Goal: Information Seeking & Learning: Find specific page/section

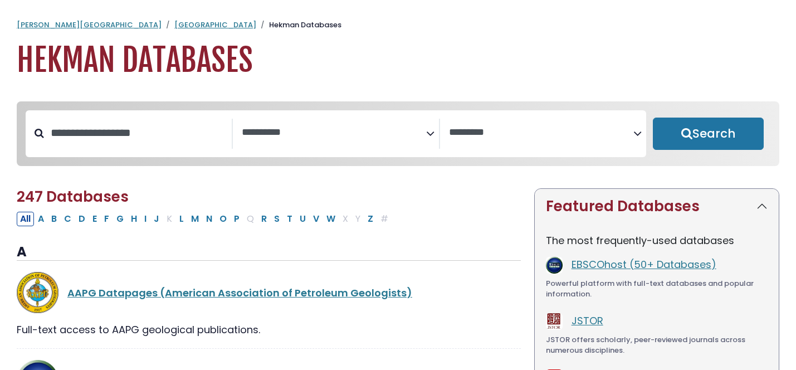
select select "Database Subject Filter"
select select "Database Vendors Filter"
click at [111, 295] on link "AAPG Datapages (American Association of Petroleum Geologists)" at bounding box center [239, 293] width 345 height 14
select select "Database Subject Filter"
select select "Database Vendors Filter"
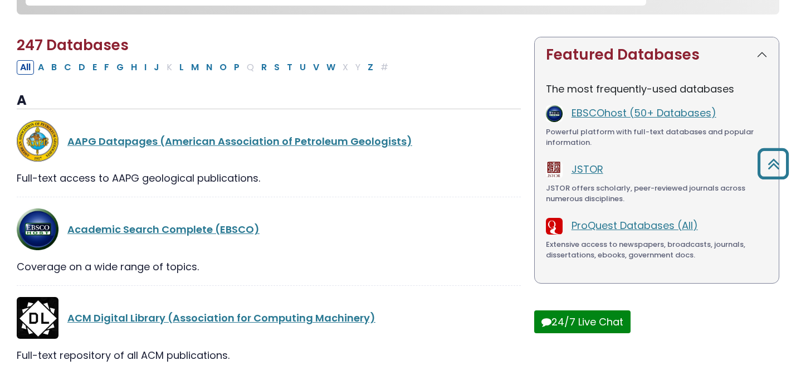
scroll to position [143, 0]
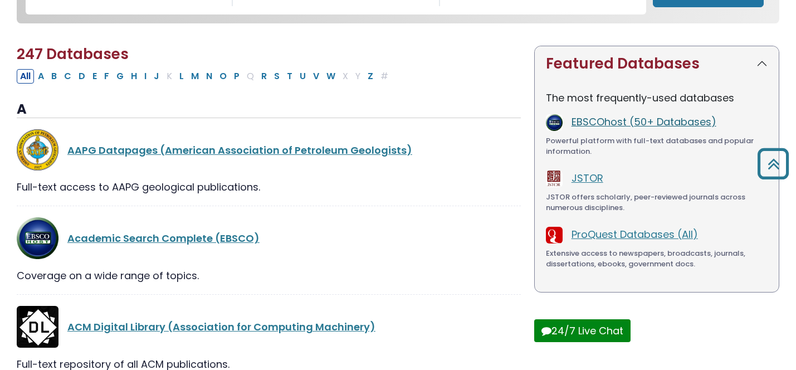
click at [631, 128] on link "EBSCOhost (50+ Databases)" at bounding box center [643, 122] width 145 height 14
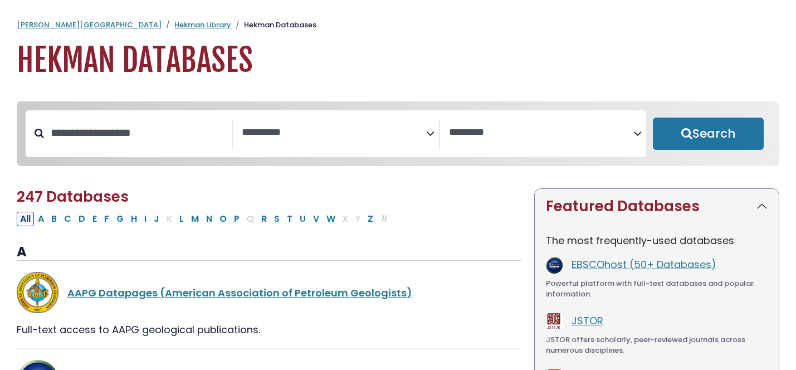
select select "Database Subject Filter"
select select "Database Vendors Filter"
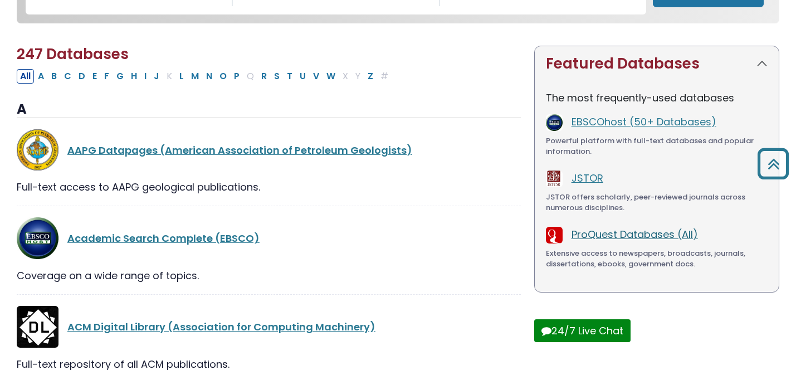
click at [615, 233] on link "ProQuest Databases (All)" at bounding box center [634, 234] width 126 height 14
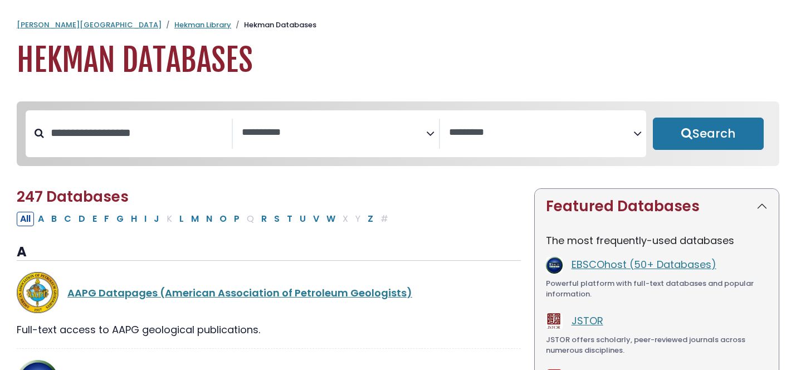
select select "Database Subject Filter"
select select "Database Vendors Filter"
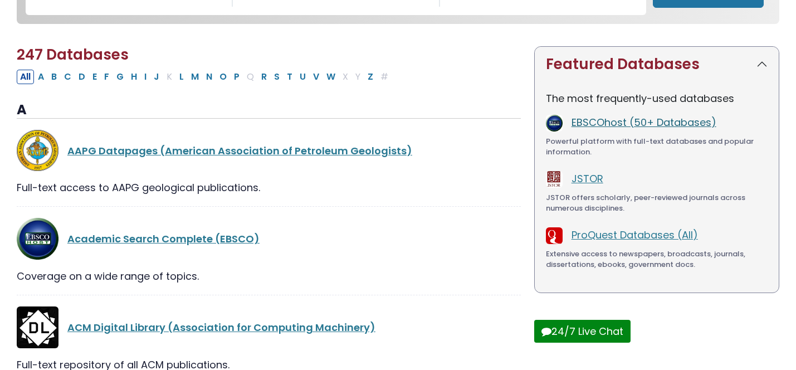
scroll to position [143, 0]
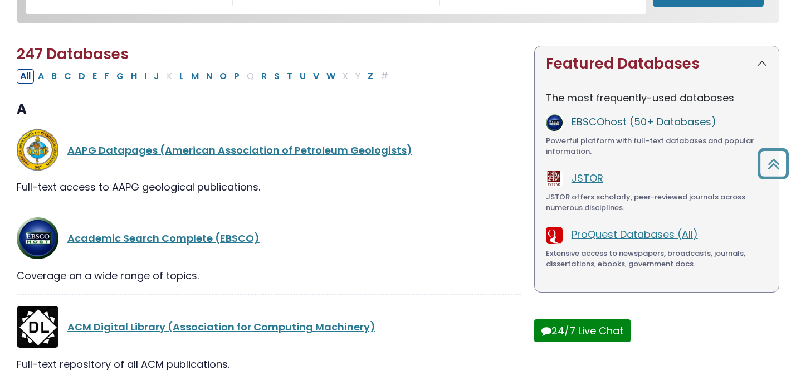
click at [646, 123] on link "EBSCOhost (50+ Databases)" at bounding box center [643, 122] width 145 height 14
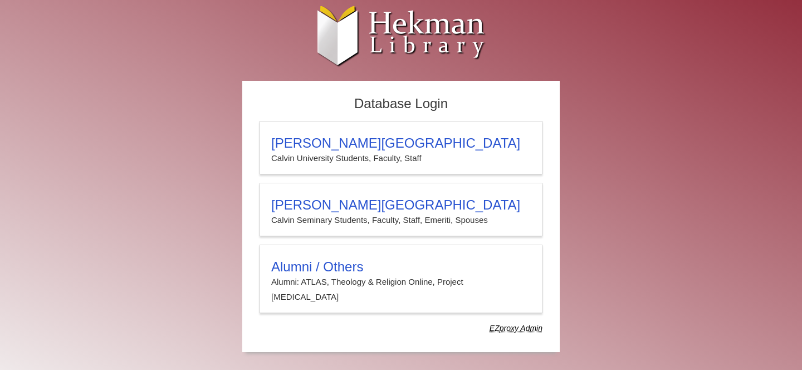
click at [512, 324] on dfn "EZproxy Admin" at bounding box center [516, 328] width 53 height 9
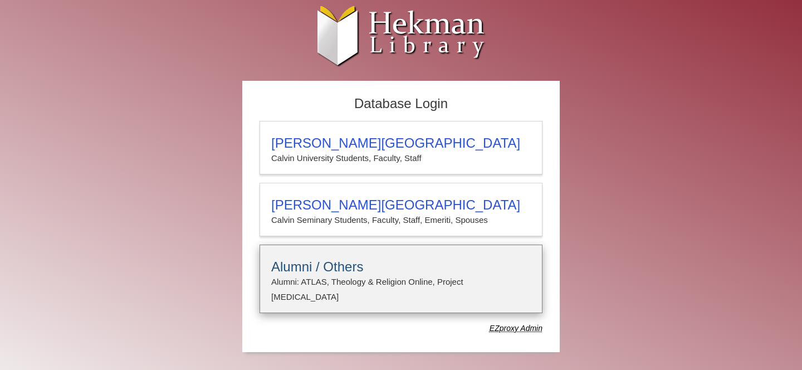
click at [488, 270] on h3 "Alumni / Others" at bounding box center [401, 267] width 260 height 16
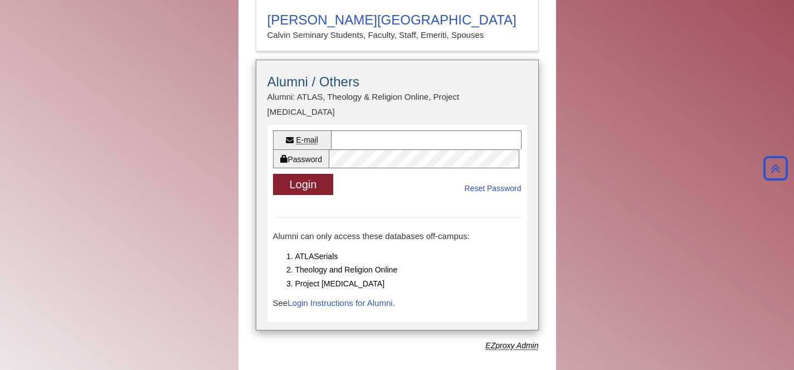
scroll to position [187, 0]
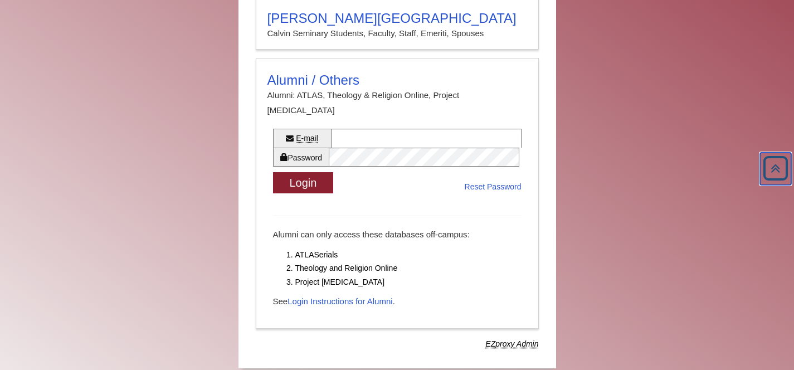
click at [777, 170] on icon "Back to Top" at bounding box center [775, 168] width 31 height 31
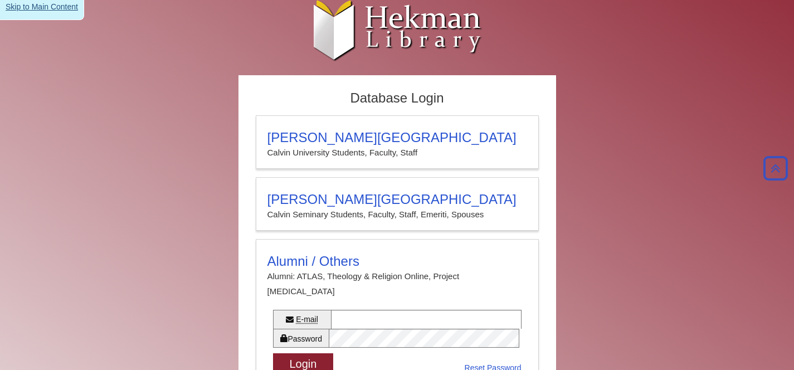
scroll to position [0, 0]
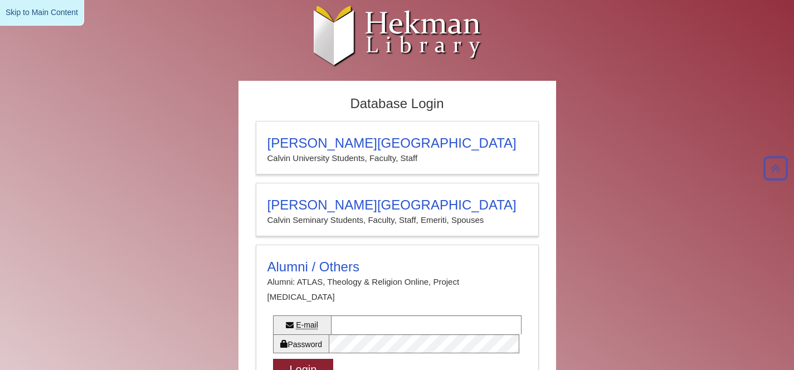
click at [46, 12] on link "Skip to Main Content" at bounding box center [42, 13] width 84 height 26
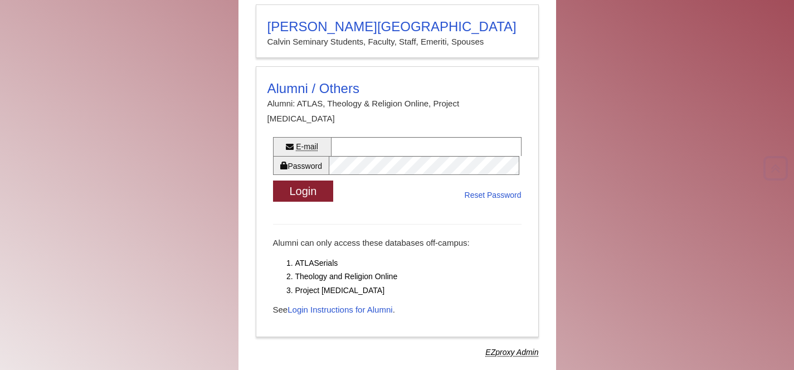
scroll to position [180, 0]
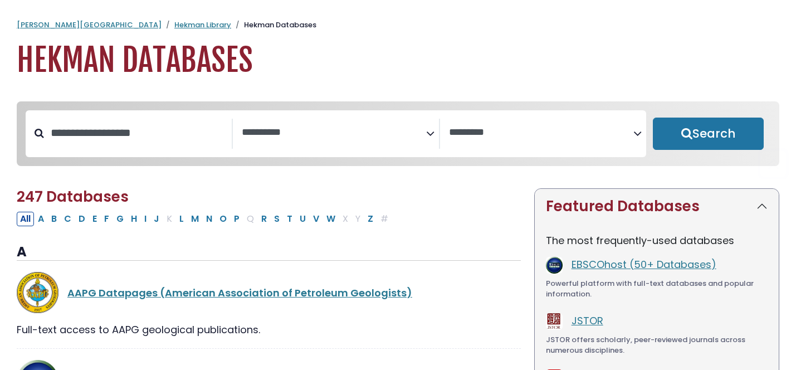
select select "Database Subject Filter"
click at [562, 119] on span "Search filters" at bounding box center [541, 134] width 184 height 30
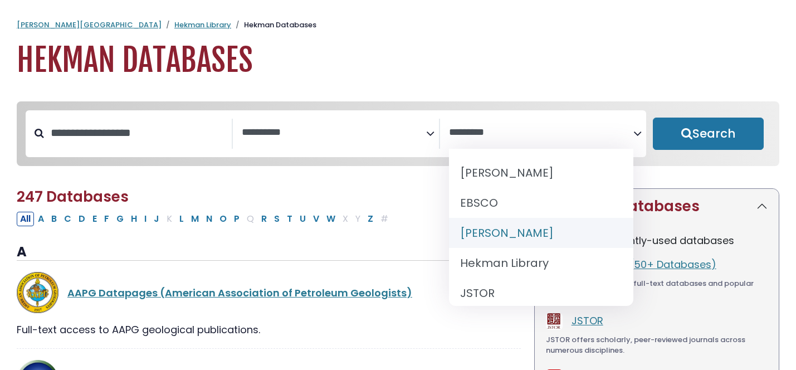
select select "******"
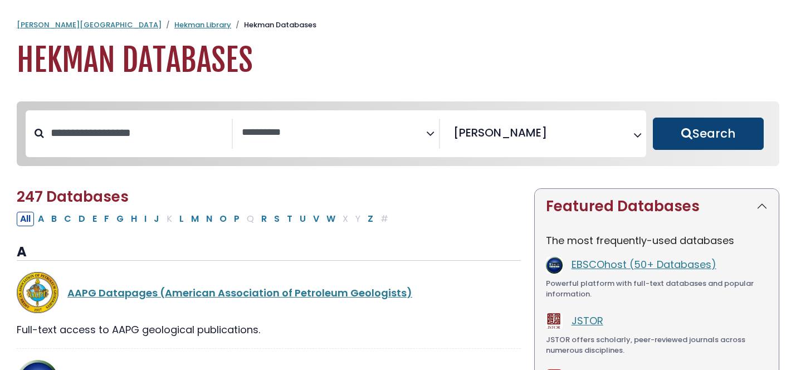
click at [684, 130] on button "Search" at bounding box center [708, 134] width 111 height 32
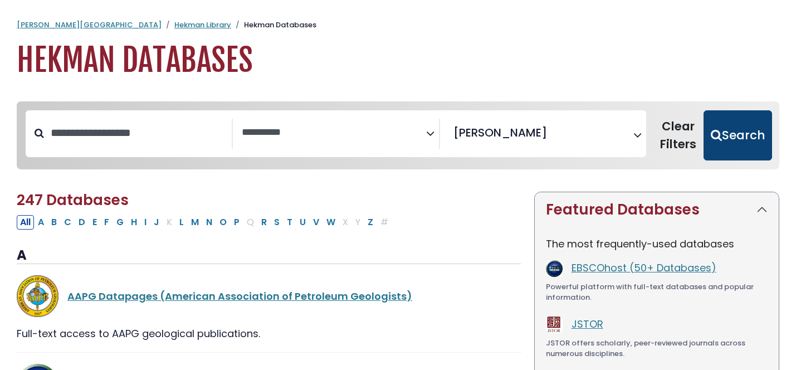
select select "Database Subject Filter"
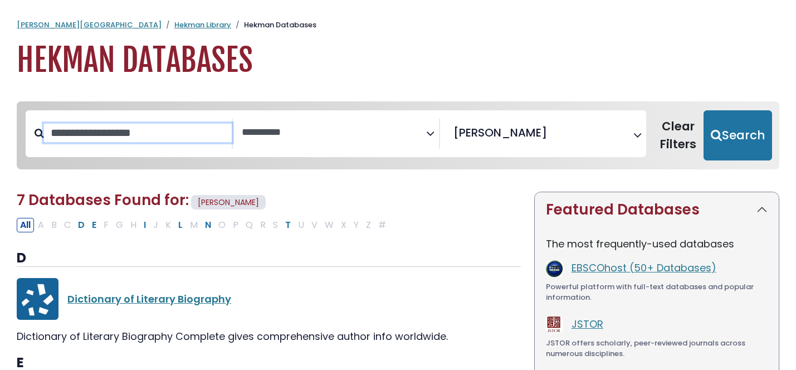
click at [179, 141] on input "Search database by title or keyword" at bounding box center [138, 133] width 188 height 18
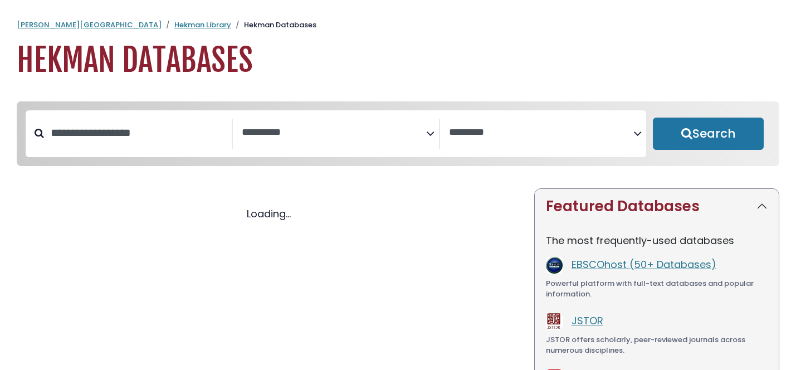
select select "Database Subject Filter"
select select "Database Vendors Filter"
select select "Database Subject Filter"
select select "Database Vendors Filter"
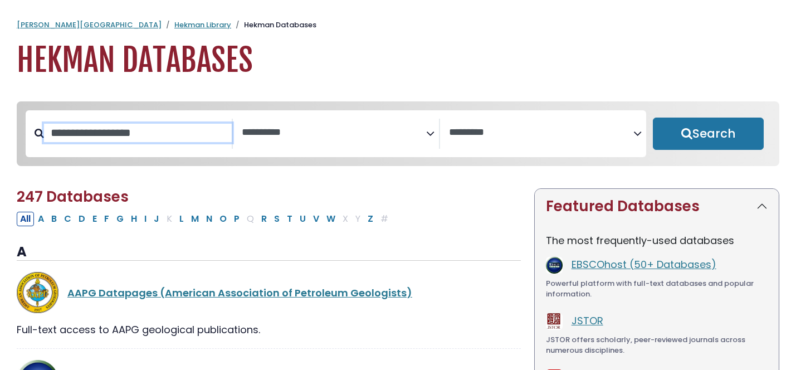
click at [148, 141] on input "Search database by title or keyword" at bounding box center [138, 133] width 188 height 18
type input "***"
click at [653, 118] on button "Search" at bounding box center [708, 134] width 111 height 32
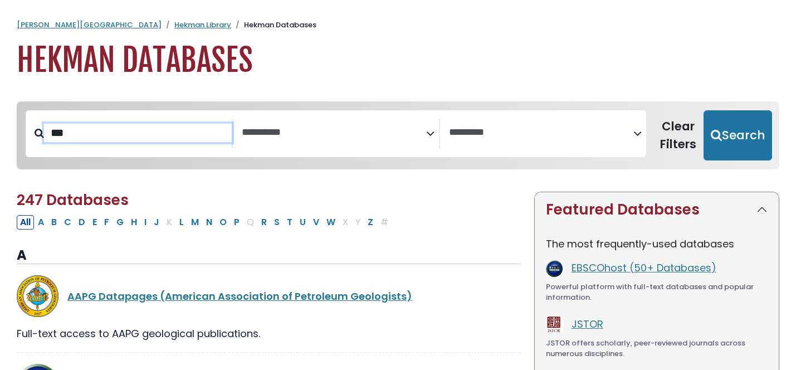
select select "Database Subject Filter"
select select "Database Vendors Filter"
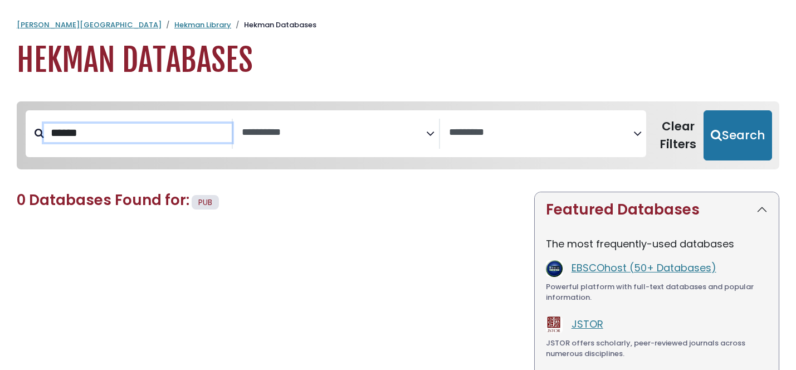
type input "******"
click at [703, 110] on button "Search" at bounding box center [737, 135] width 69 height 50
select select "Database Subject Filter"
select select "Database Vendors Filter"
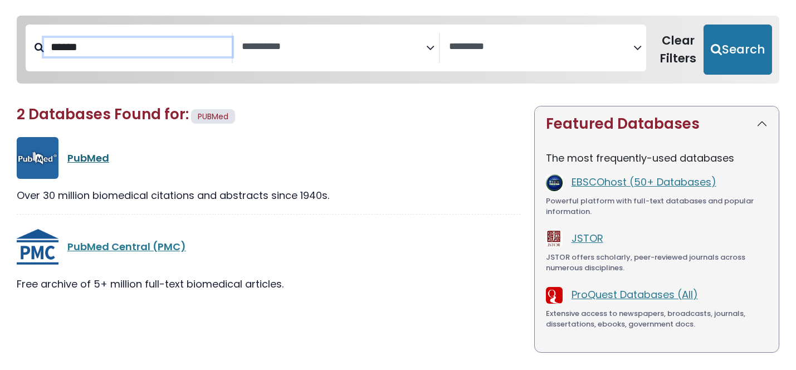
scroll to position [86, 0]
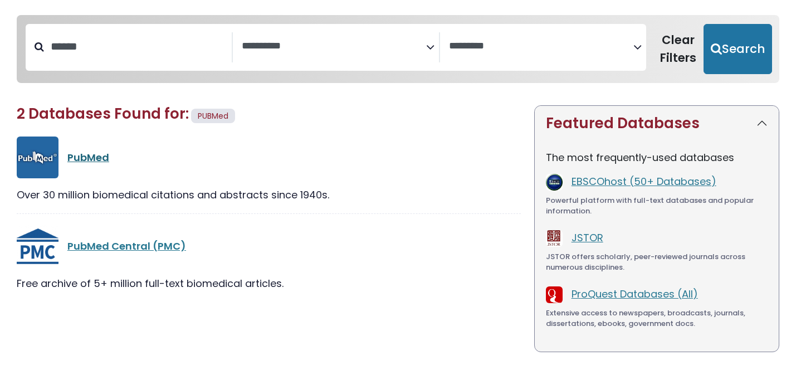
click at [96, 160] on link "PubMed" at bounding box center [88, 157] width 42 height 14
